Goal: Task Accomplishment & Management: Complete application form

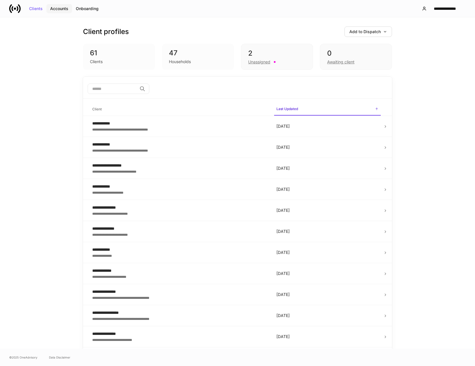
click at [58, 10] on div "Accounts" at bounding box center [59, 9] width 18 height 4
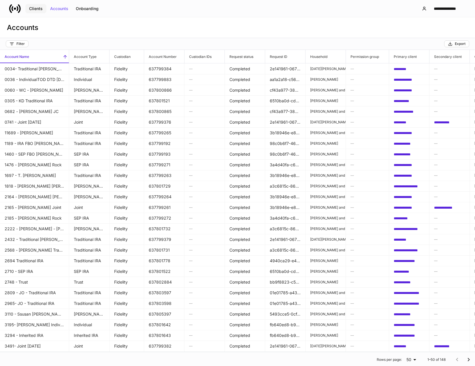
click at [29, 8] on div "Clients" at bounding box center [36, 9] width 14 height 4
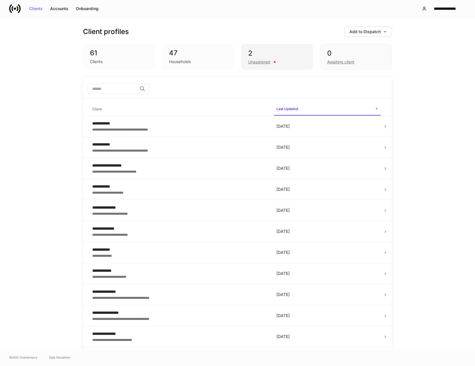
click at [257, 61] on div "Unassigned" at bounding box center [259, 62] width 22 height 6
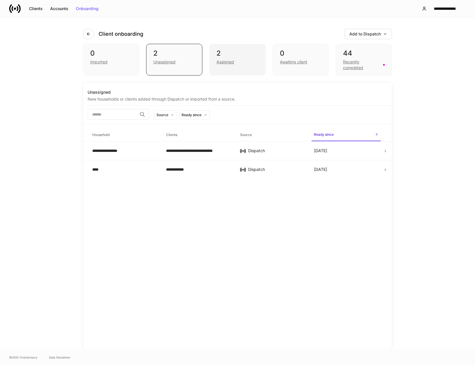
click at [229, 62] on div "Assigned" at bounding box center [226, 62] width 18 height 6
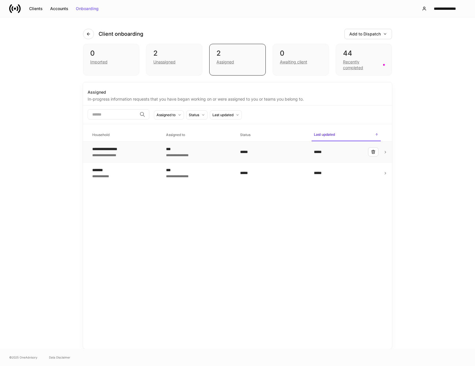
click at [114, 149] on div "**********" at bounding box center [109, 149] width 34 height 6
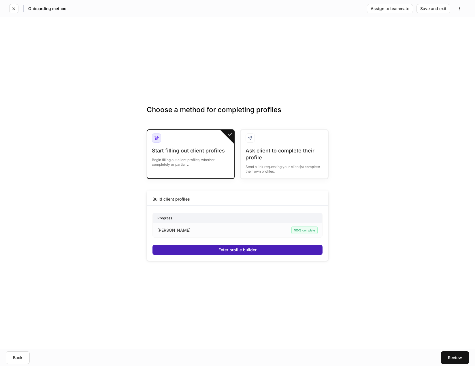
click at [241, 251] on div "Enter profile builder" at bounding box center [238, 250] width 38 height 4
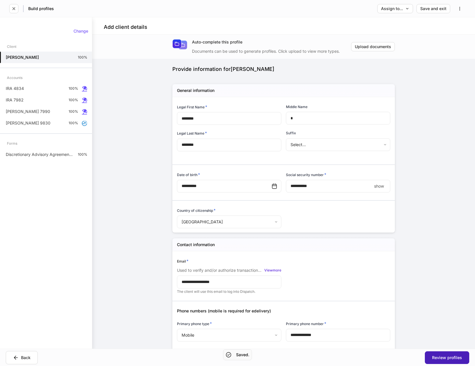
click at [444, 357] on div "Review profiles" at bounding box center [447, 358] width 30 height 4
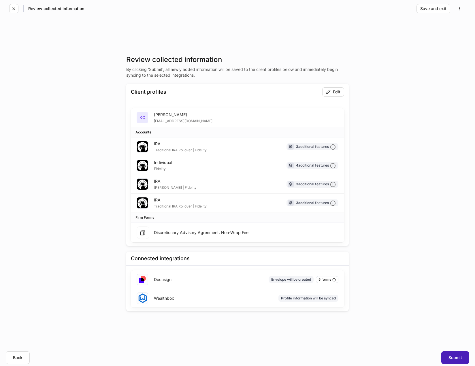
click at [454, 356] on div "Submit" at bounding box center [456, 358] width 14 height 4
